Goal: Find specific fact: Find contact information

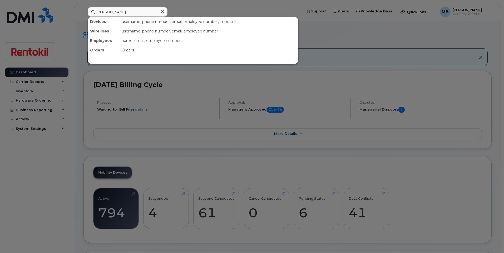
type input "[PERSON_NAME]"
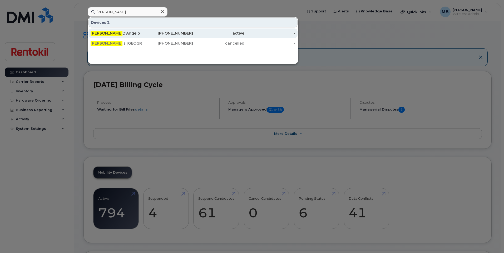
click at [139, 33] on div "Franco D'Angelo" at bounding box center [116, 33] width 51 height 5
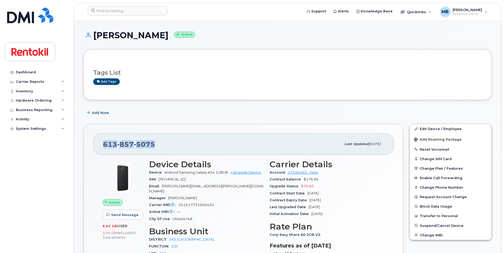
drag, startPoint x: 159, startPoint y: 136, endPoint x: 104, endPoint y: 137, distance: 54.3
click at [104, 137] on div "613 857 5075 Last updated May 08, 2024" at bounding box center [243, 143] width 300 height 21
copy span "613 857 5075"
click at [133, 14] on input at bounding box center [128, 10] width 80 height 9
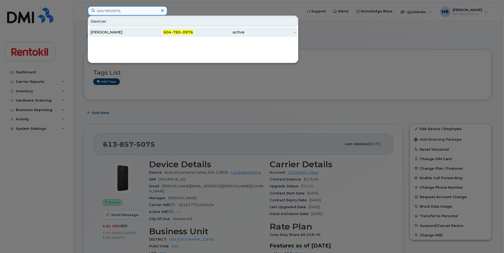
type input "6047850976"
click at [123, 32] on div "Gabriel Quijano" at bounding box center [116, 31] width 51 height 5
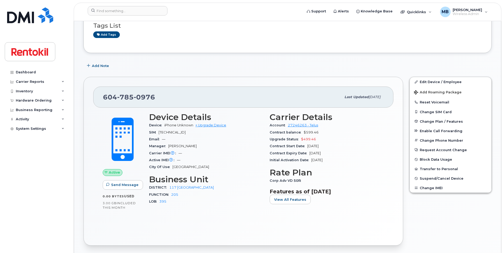
scroll to position [68, 0]
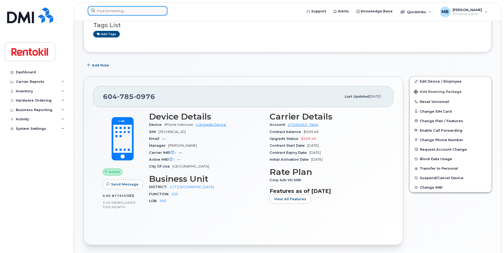
click at [120, 13] on input at bounding box center [128, 10] width 80 height 9
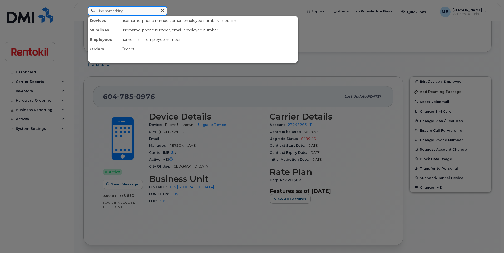
paste input "226-626-1432"
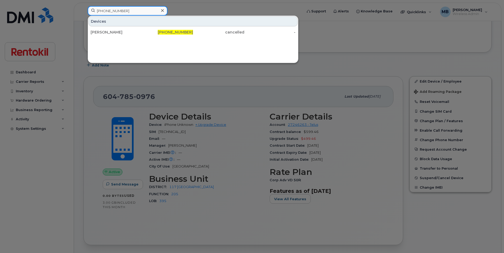
drag, startPoint x: 122, startPoint y: 11, endPoint x: 96, endPoint y: 8, distance: 26.9
click at [96, 8] on input "226-626-1432" at bounding box center [128, 10] width 80 height 9
type input "ryan"
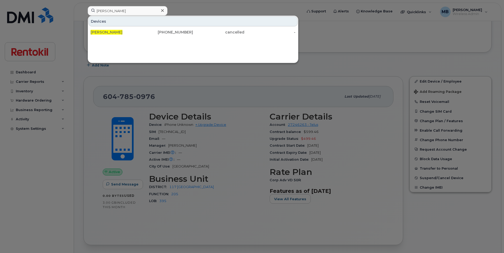
click at [320, 39] on div at bounding box center [252, 126] width 504 height 253
drag, startPoint x: 122, startPoint y: 12, endPoint x: 69, endPoint y: 3, distance: 53.2
click at [83, 6] on div "Ryan caron Devices Ryan Caron 647-462-4327 cancelled -" at bounding box center [193, 12] width 220 height 12
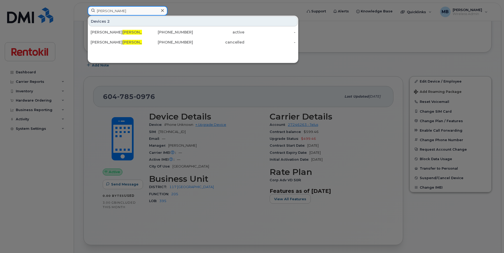
drag, startPoint x: 116, startPoint y: 12, endPoint x: 80, endPoint y: 9, distance: 36.4
click at [83, 9] on div "caron Devices 2 Brian Caron 403-700-0716 active - Ryan Caron 647-462-4327 cance…" at bounding box center [193, 12] width 220 height 12
paste input "226-626-1432"
drag, startPoint x: 128, startPoint y: 11, endPoint x: 82, endPoint y: 7, distance: 45.7
click at [83, 7] on div "226-626-1432 Devices Joshua Lumley 226-626-1432 cancelled -" at bounding box center [193, 12] width 220 height 12
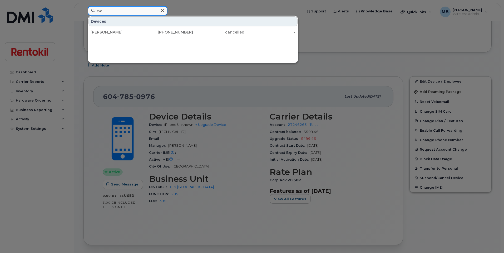
type input "ryan"
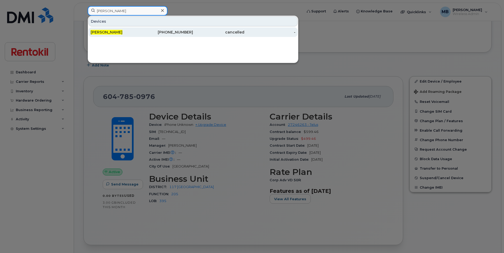
type input "Ryan caron"
click at [161, 30] on div "647-462-4327" at bounding box center [167, 31] width 51 height 5
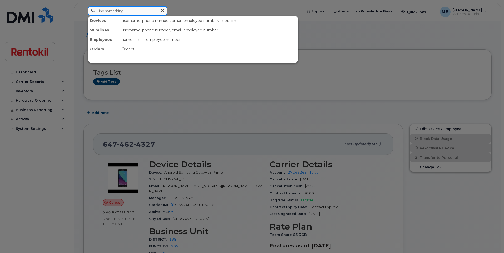
click at [127, 14] on input at bounding box center [128, 10] width 80 height 9
type input "lumley"
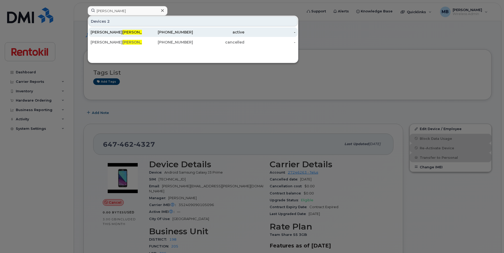
click at [157, 31] on div "226-626-3608" at bounding box center [167, 31] width 51 height 5
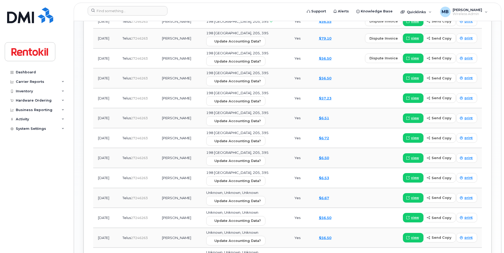
scroll to position [455, 0]
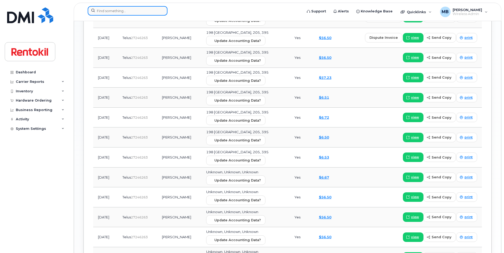
click at [117, 9] on input at bounding box center [128, 10] width 80 height 9
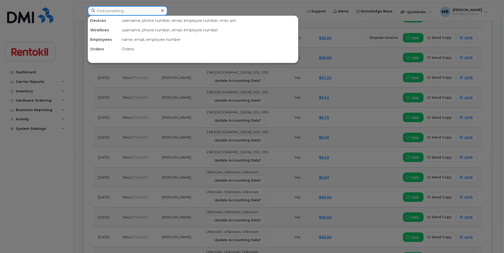
paste input "[PHONE_NUMBER]"
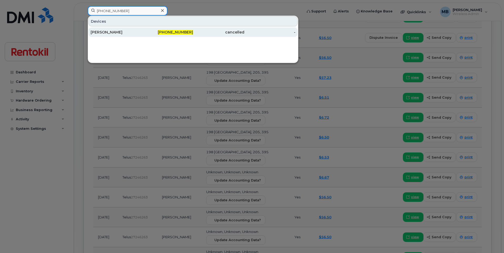
type input "226-626-1432"
click at [114, 33] on div "[PERSON_NAME]" at bounding box center [116, 31] width 51 height 5
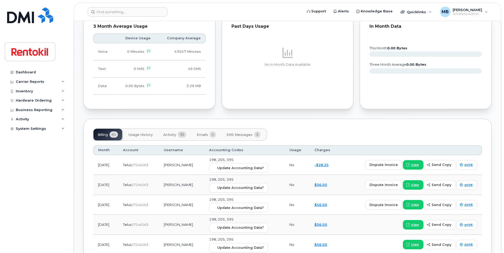
scroll to position [271, 0]
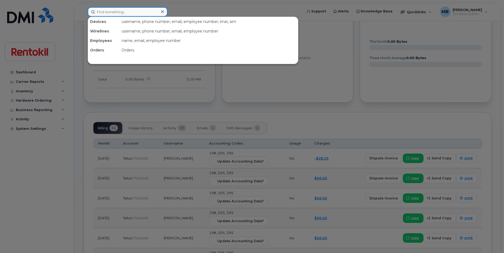
click at [145, 16] on input at bounding box center [128, 11] width 80 height 9
paste input "[PHONE_NUMBER]"
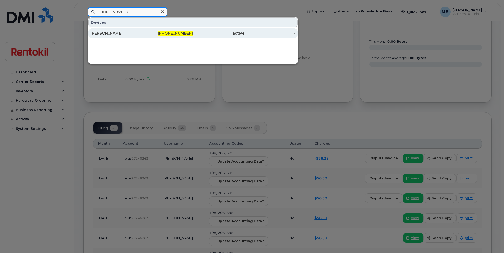
type input "[PHONE_NUMBER]"
click at [140, 33] on div "[PERSON_NAME]" at bounding box center [116, 33] width 51 height 5
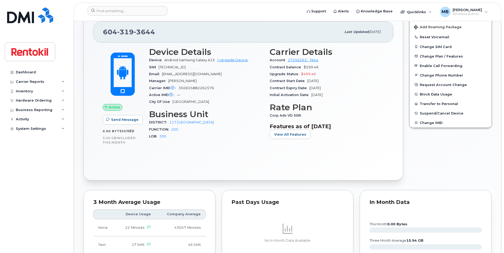
scroll to position [125, 0]
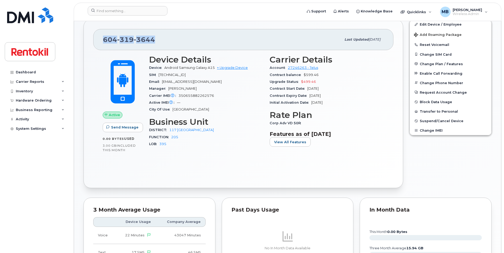
drag, startPoint x: 154, startPoint y: 41, endPoint x: 104, endPoint y: 37, distance: 50.2
click at [104, 37] on span "[PHONE_NUMBER]" at bounding box center [129, 40] width 52 height 8
copy span "[PHONE_NUMBER]"
click at [244, 107] on div "City Of Use [GEOGRAPHIC_DATA]" at bounding box center [206, 109] width 114 height 7
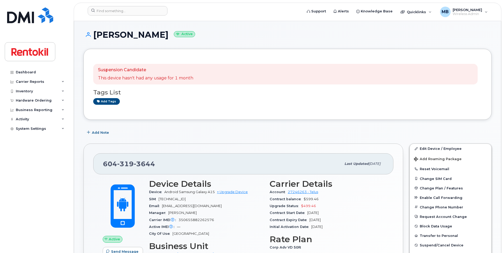
scroll to position [0, 0]
click at [210, 160] on div "[PHONE_NUMBER]" at bounding box center [222, 163] width 238 height 11
drag, startPoint x: 161, startPoint y: 168, endPoint x: 105, endPoint y: 165, distance: 55.9
click at [105, 165] on div "[PHONE_NUMBER]" at bounding box center [222, 163] width 238 height 11
copy span "[PHONE_NUMBER]"
